Goal: Task Accomplishment & Management: Manage account settings

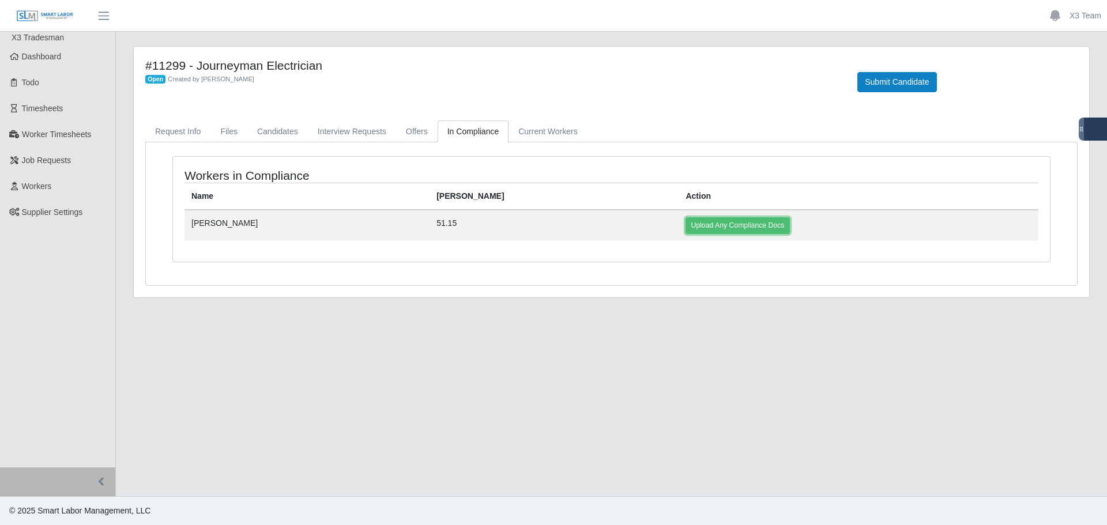
click at [685, 225] on link "Upload Any Compliance Docs" at bounding box center [737, 225] width 104 height 16
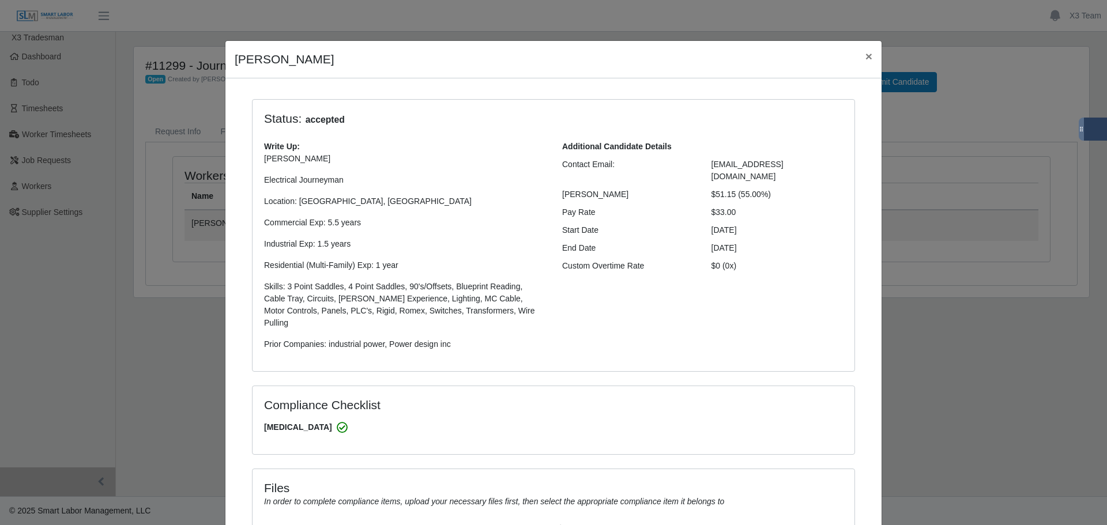
select select "**********"
click at [865, 59] on span "×" at bounding box center [868, 56] width 7 height 13
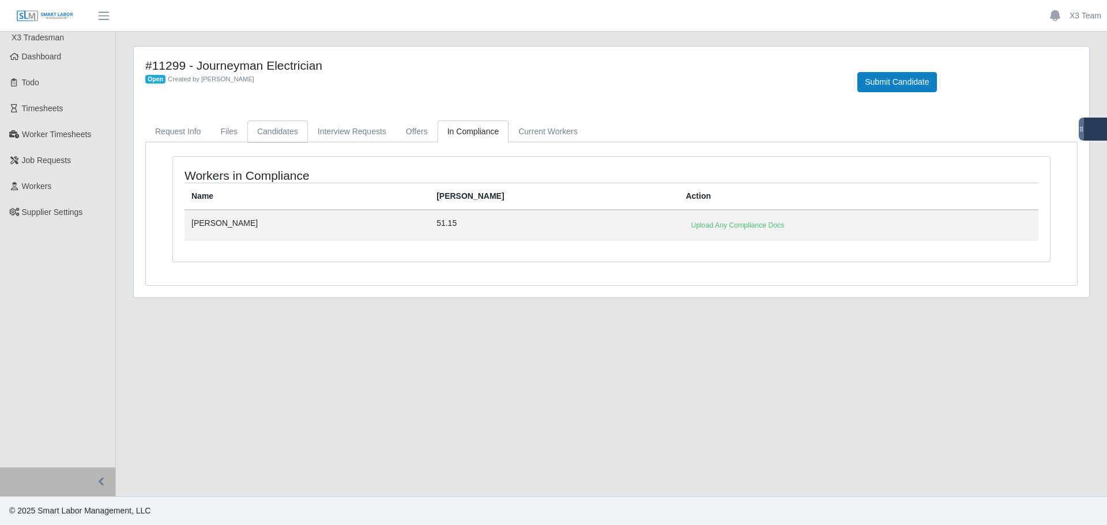
click at [267, 132] on link "Candidates" at bounding box center [277, 131] width 61 height 22
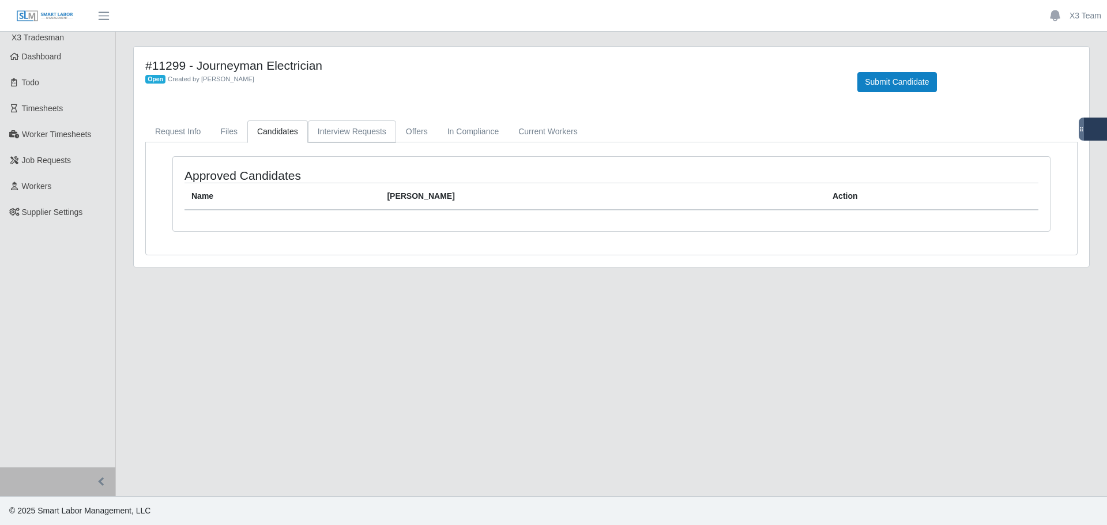
click at [340, 126] on link "Interview Requests" at bounding box center [352, 131] width 88 height 22
click at [415, 134] on link "Offers" at bounding box center [417, 131] width 42 height 22
click at [35, 189] on span "Workers" at bounding box center [37, 186] width 30 height 9
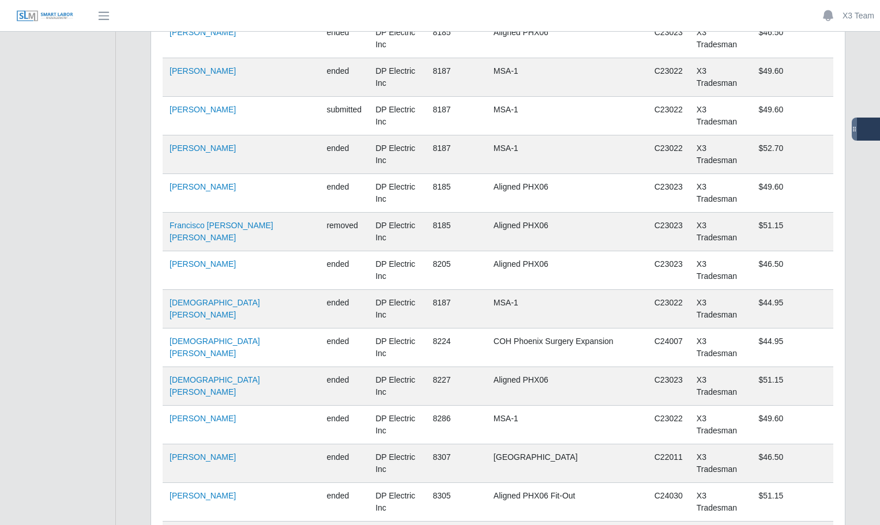
scroll to position [4399, 0]
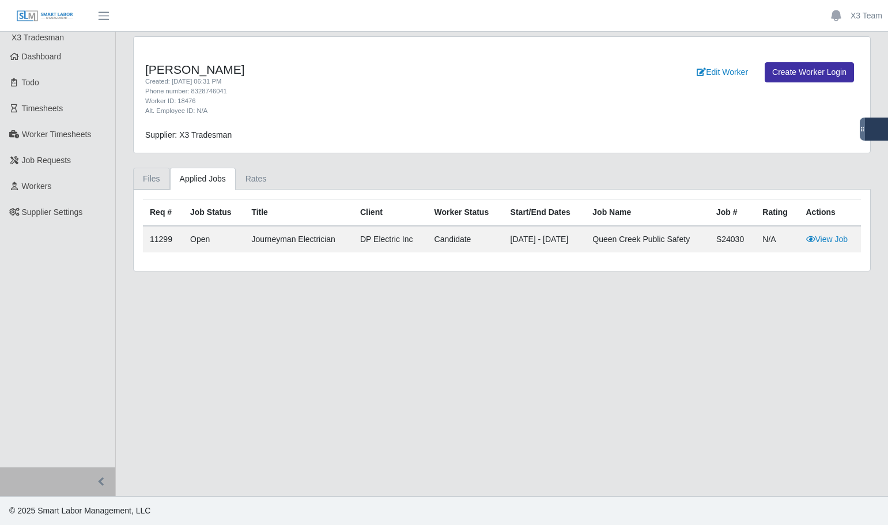
click at [147, 176] on link "Files" at bounding box center [151, 179] width 37 height 22
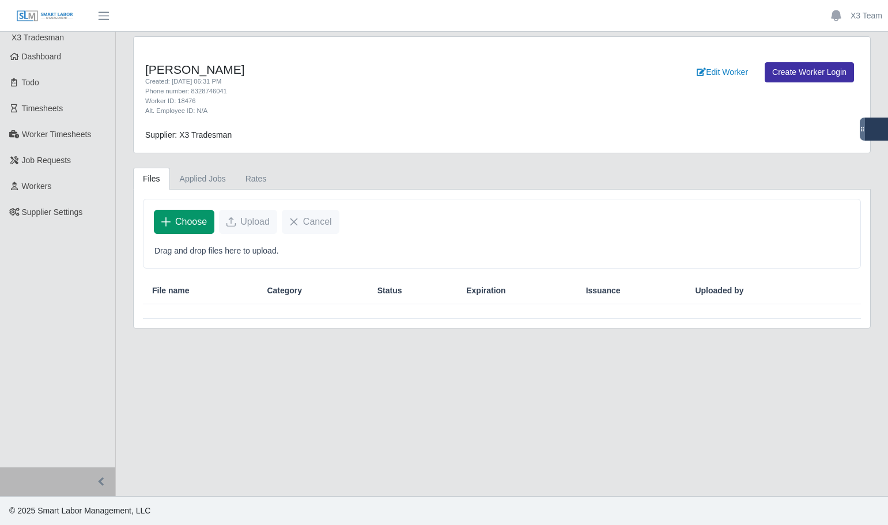
click at [191, 217] on span "Choose" at bounding box center [191, 222] width 32 height 14
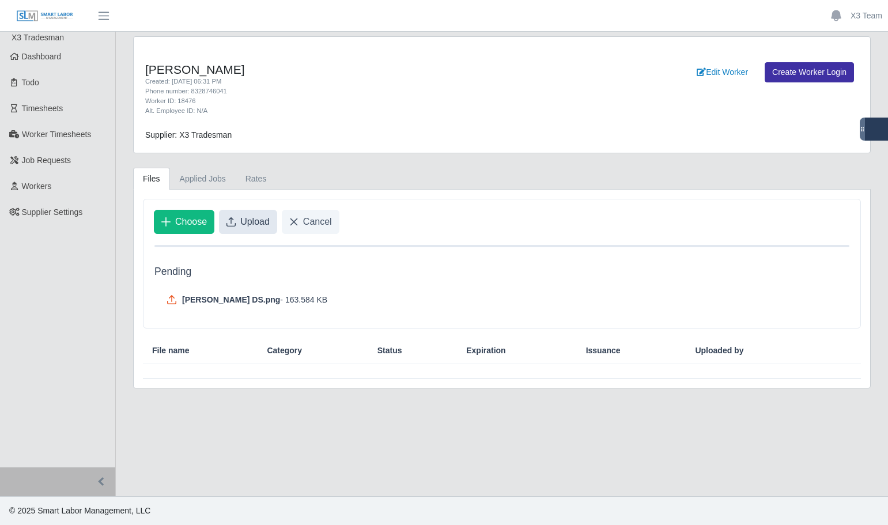
click at [259, 227] on span "Upload" at bounding box center [254, 222] width 29 height 14
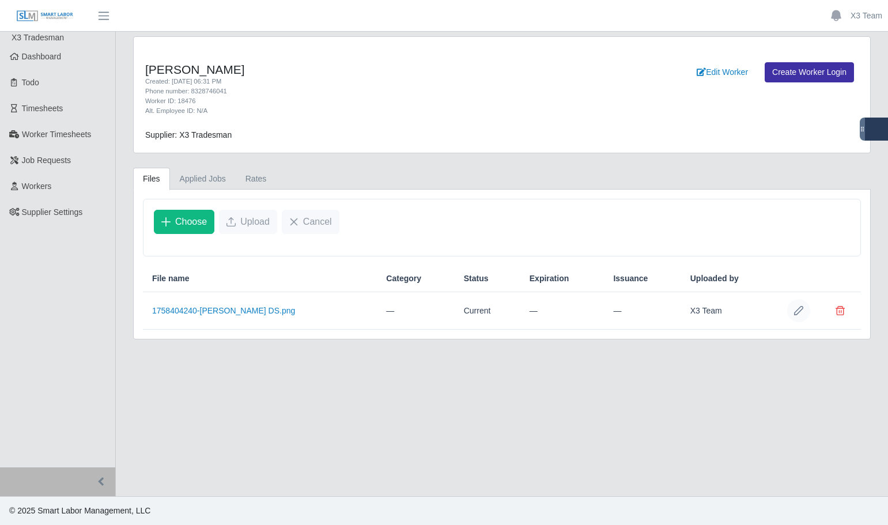
click at [796, 310] on icon "Row Edit" at bounding box center [798, 310] width 9 height 9
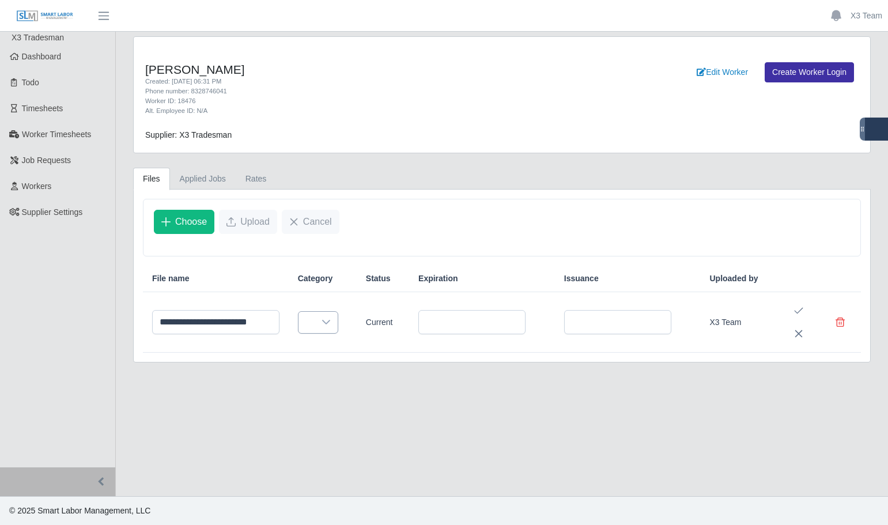
click at [327, 322] on icon at bounding box center [326, 322] width 8 height 5
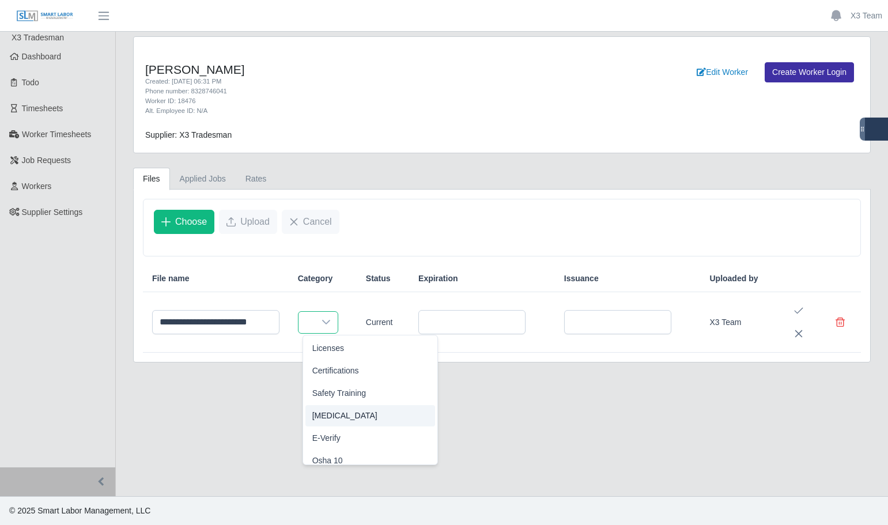
click at [329, 413] on span "[MEDICAL_DATA]" at bounding box center [344, 416] width 65 height 12
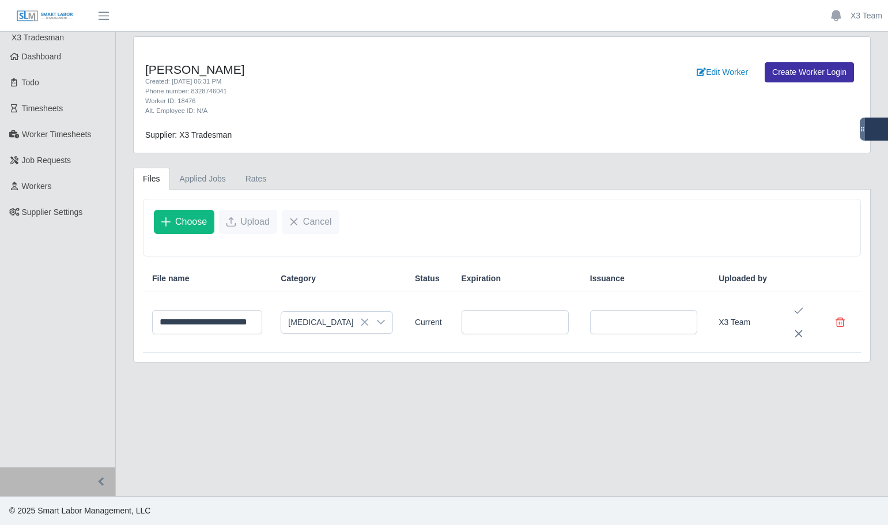
click at [620, 428] on main "**********" at bounding box center [502, 264] width 773 height 465
click at [801, 308] on icon "Save Edit" at bounding box center [798, 310] width 9 height 9
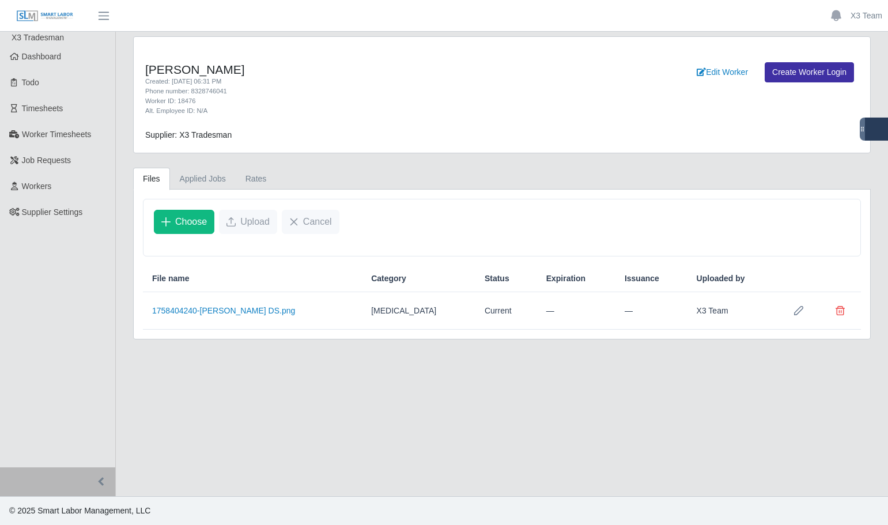
click at [424, 179] on ul "Files Applied Jobs Rates" at bounding box center [502, 179] width 738 height 22
click at [51, 61] on span "Dashboard" at bounding box center [42, 56] width 40 height 9
